Goal: Task Accomplishment & Management: Use online tool/utility

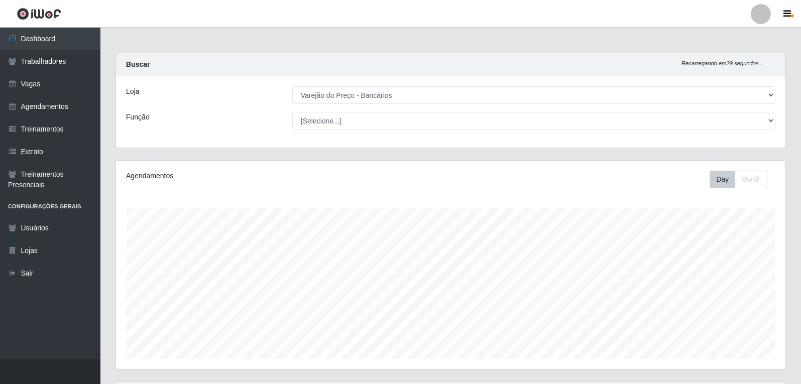
select select "157"
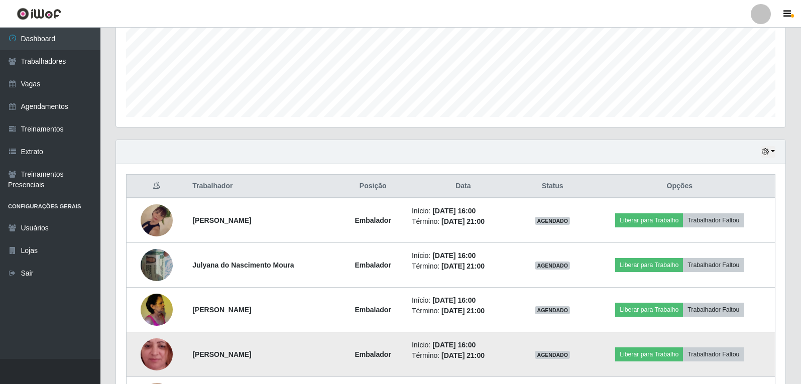
scroll to position [305, 0]
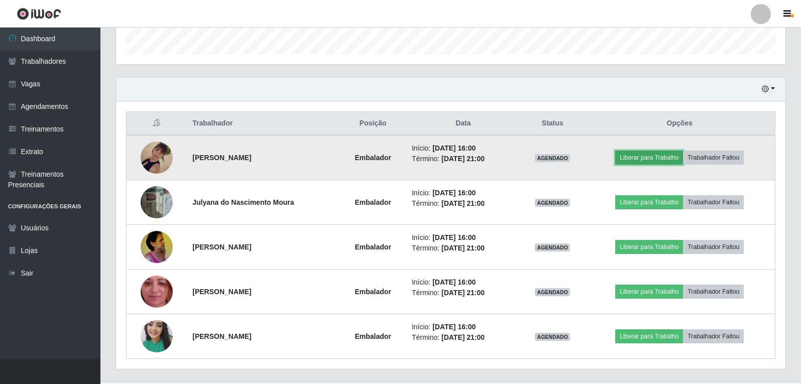
click at [654, 160] on button "Liberar para Trabalho" at bounding box center [649, 158] width 68 height 14
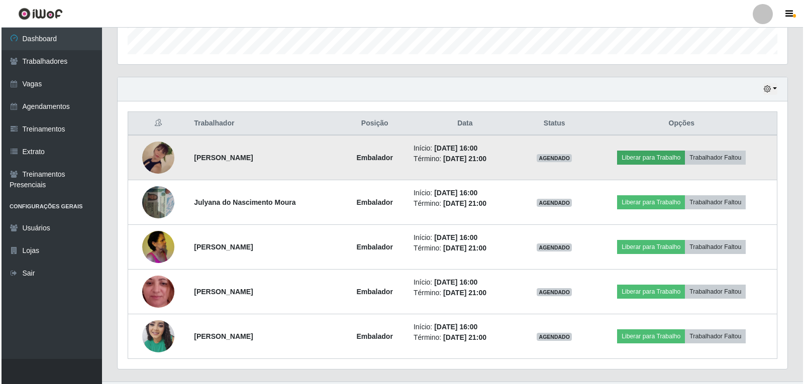
scroll to position [208, 665]
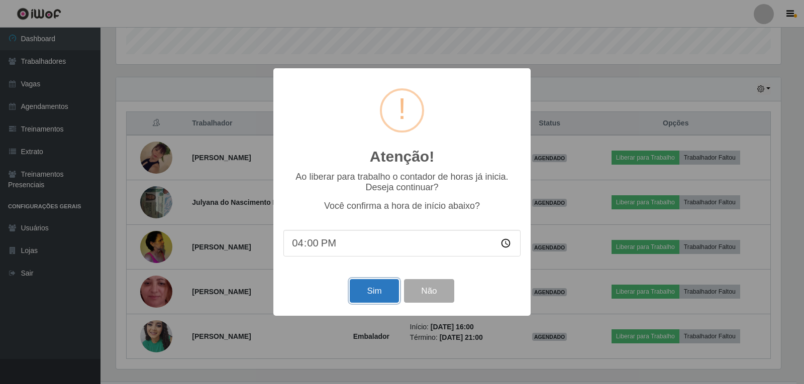
click at [373, 295] on button "Sim" at bounding box center [374, 291] width 49 height 24
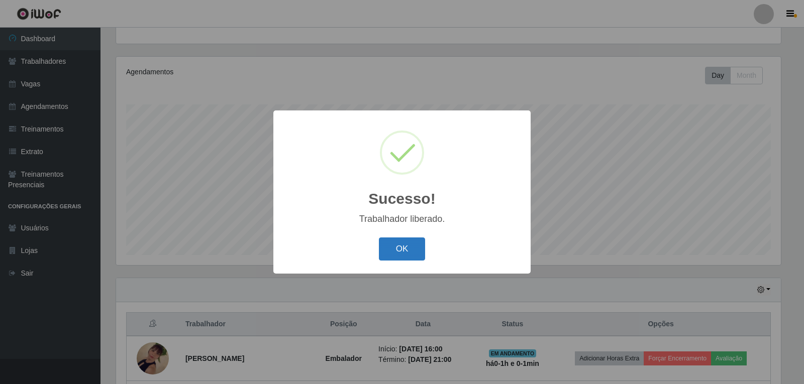
click at [400, 250] on button "OK" at bounding box center [402, 250] width 47 height 24
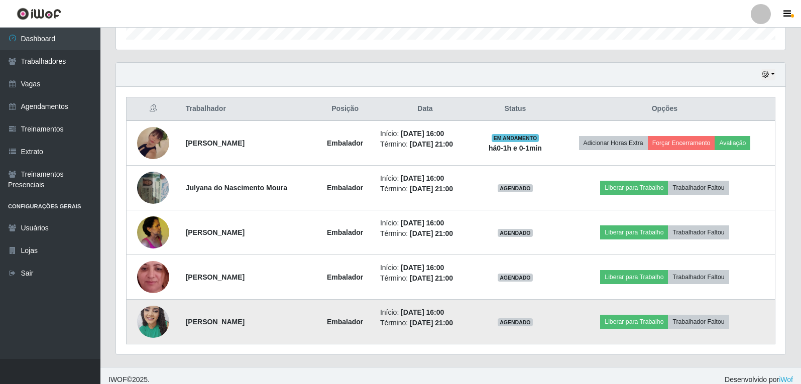
scroll to position [327, 0]
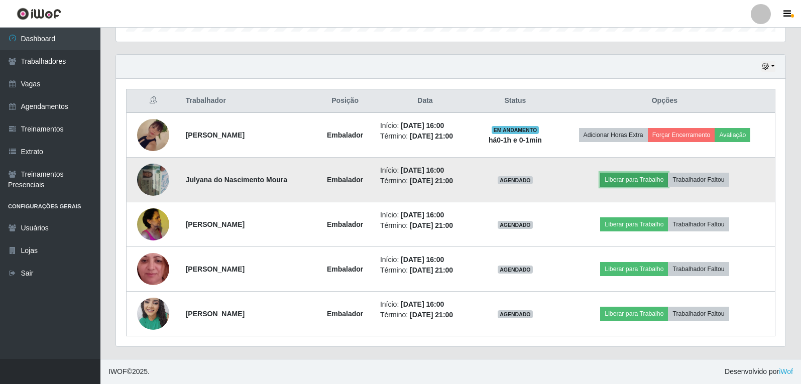
click at [627, 180] on button "Liberar para Trabalho" at bounding box center [634, 180] width 68 height 14
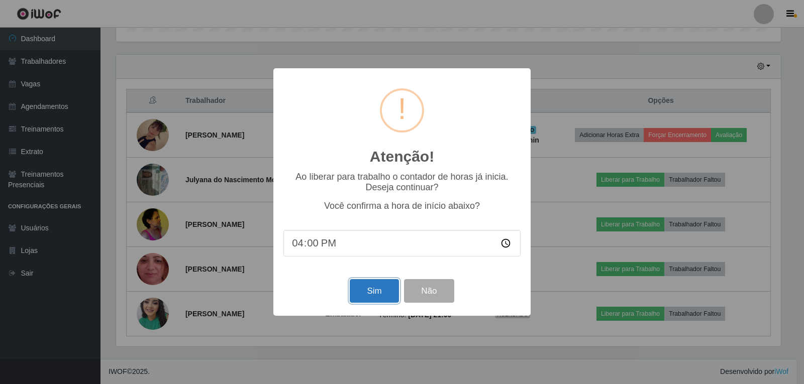
click at [360, 291] on button "Sim" at bounding box center [374, 291] width 49 height 24
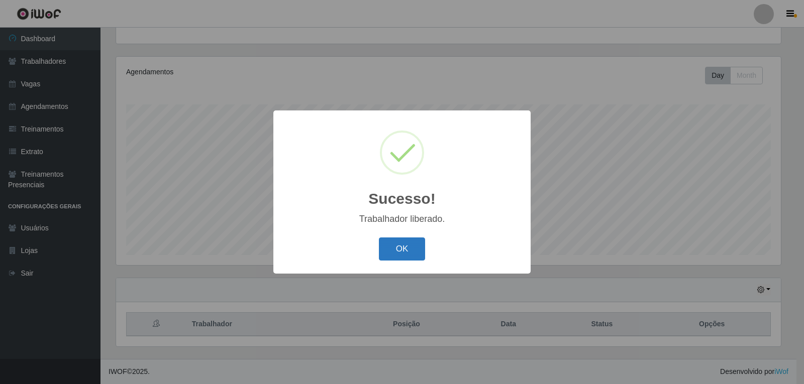
click at [390, 251] on button "OK" at bounding box center [402, 250] width 47 height 24
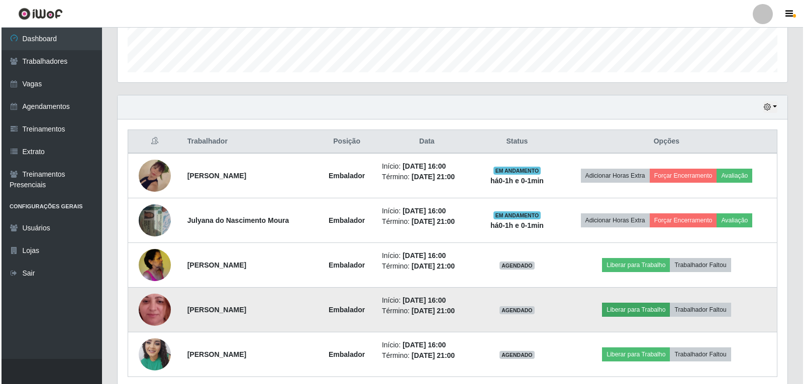
scroll to position [305, 0]
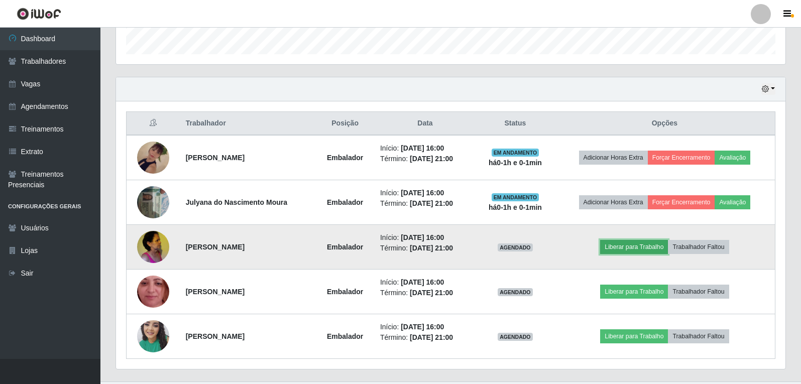
click at [640, 252] on button "Liberar para Trabalho" at bounding box center [634, 247] width 68 height 14
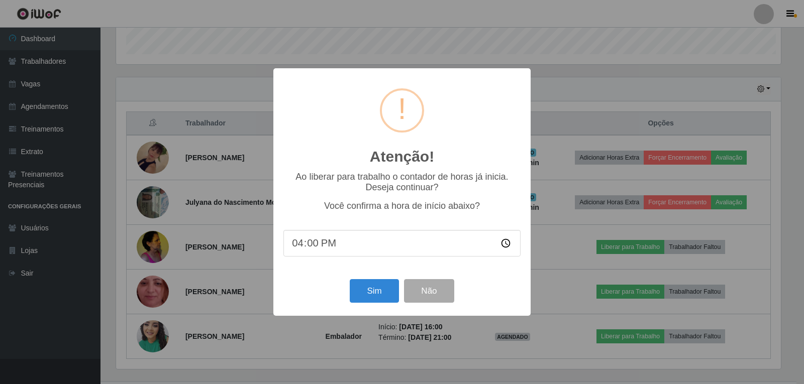
scroll to position [208, 665]
click at [374, 297] on button "Sim" at bounding box center [374, 291] width 49 height 24
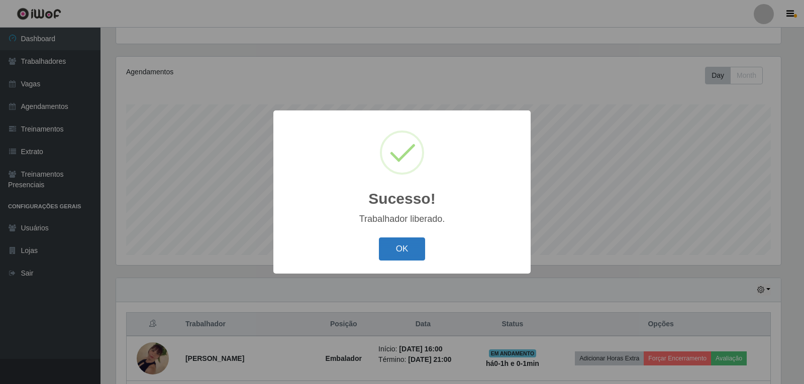
click at [406, 252] on button "OK" at bounding box center [402, 250] width 47 height 24
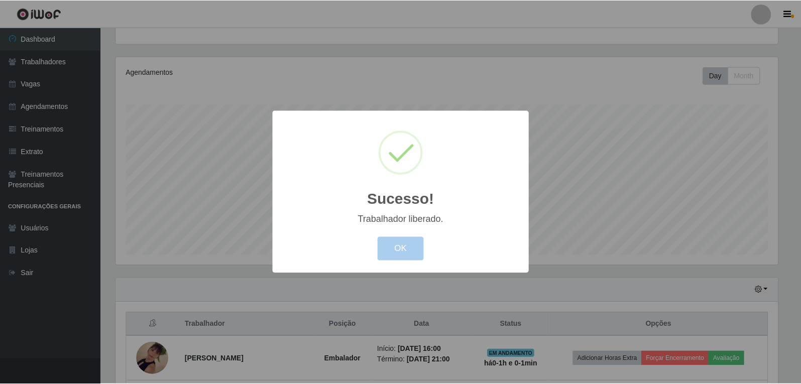
scroll to position [0, 0]
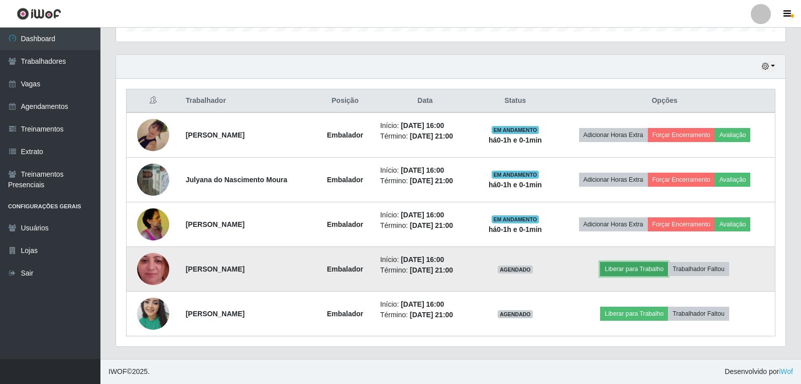
click at [635, 265] on button "Liberar para Trabalho" at bounding box center [634, 269] width 68 height 14
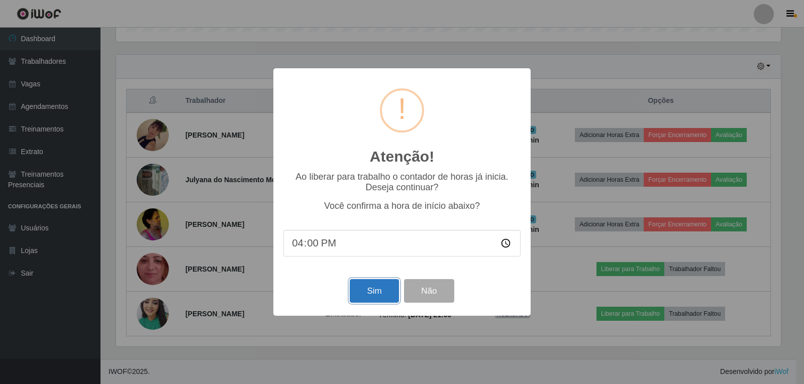
click at [368, 288] on button "Sim" at bounding box center [374, 291] width 49 height 24
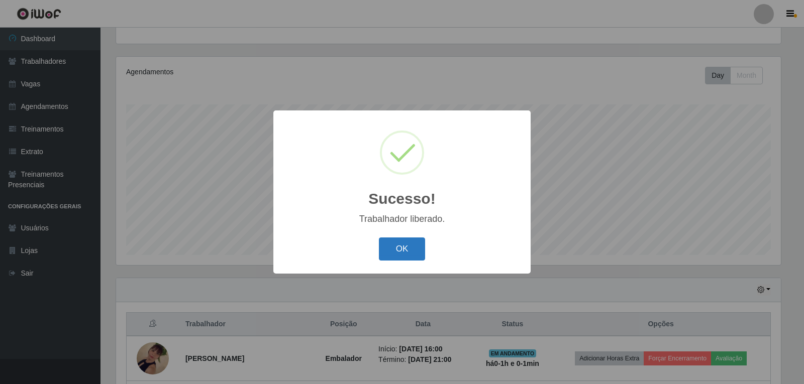
click at [412, 247] on button "OK" at bounding box center [402, 250] width 47 height 24
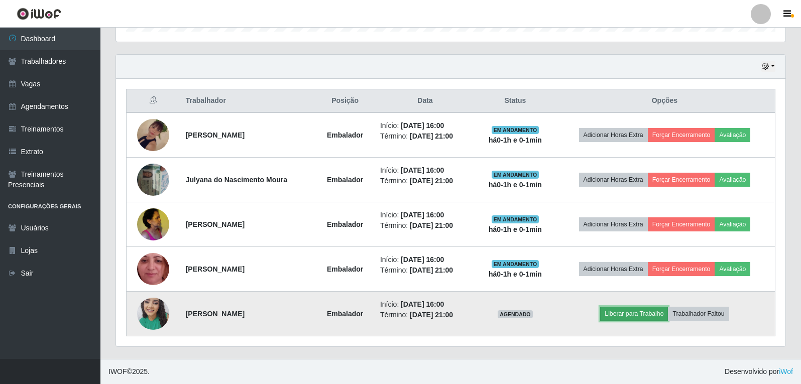
click at [635, 317] on button "Liberar para Trabalho" at bounding box center [634, 314] width 68 height 14
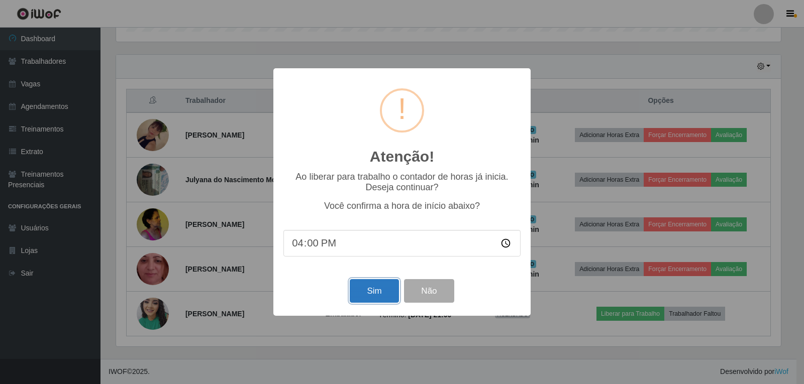
click at [370, 302] on button "Sim" at bounding box center [374, 291] width 49 height 24
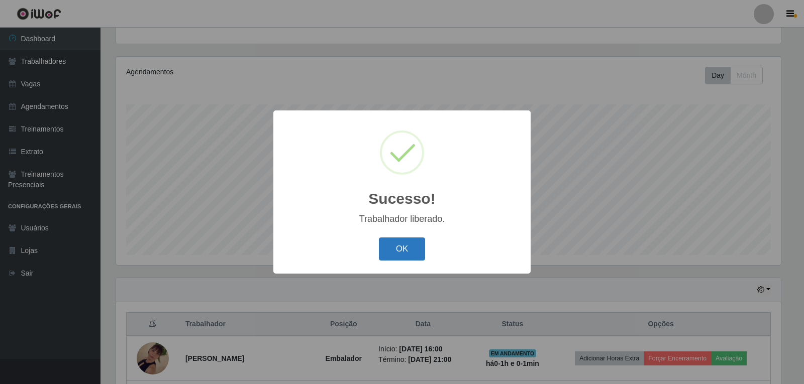
click at [398, 252] on button "OK" at bounding box center [402, 250] width 47 height 24
